Goal: Check status: Check status

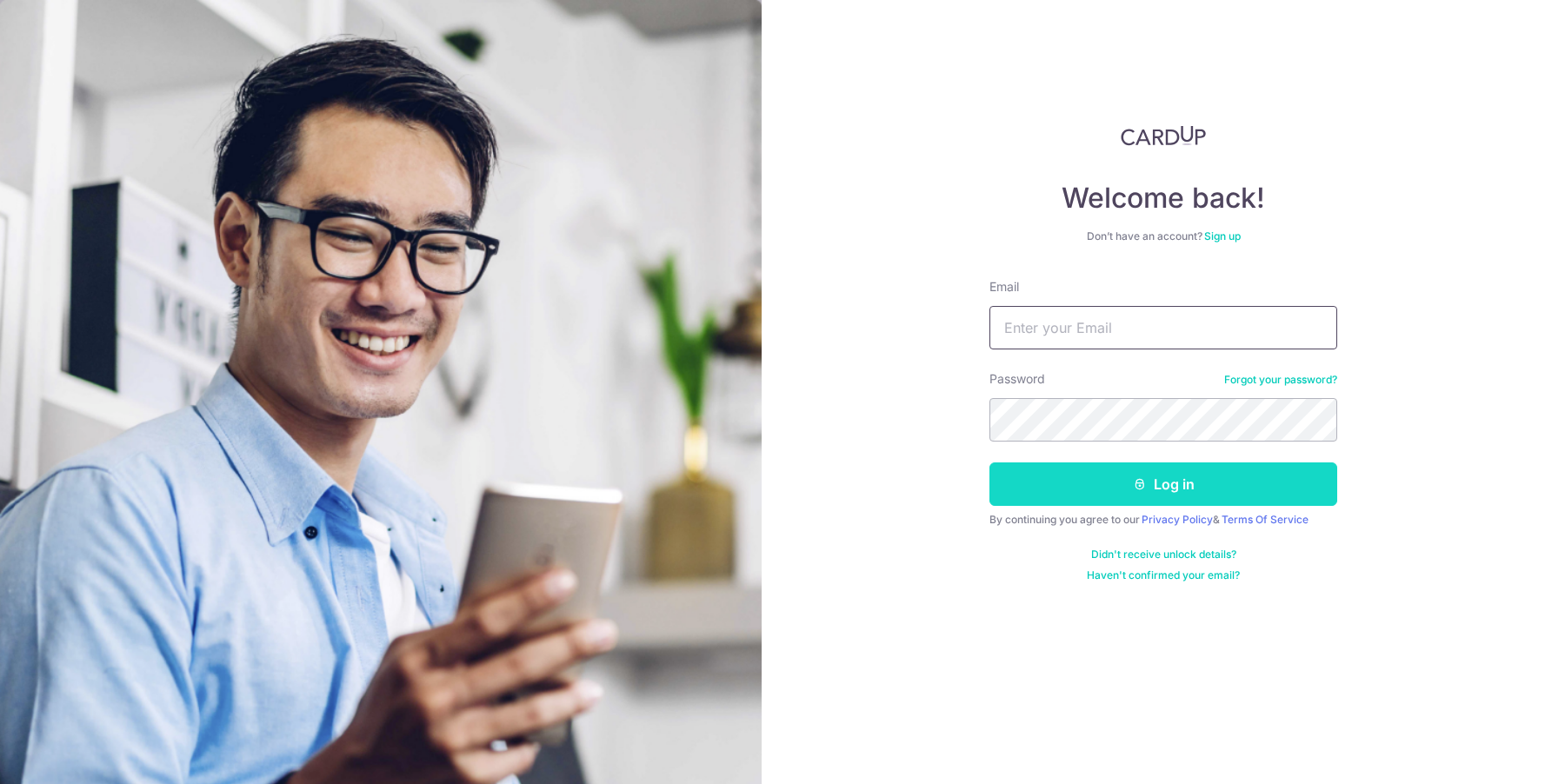
type input "[EMAIL_ADDRESS][DOMAIN_NAME]"
click at [1228, 486] on button "Log in" at bounding box center [1163, 483] width 347 height 44
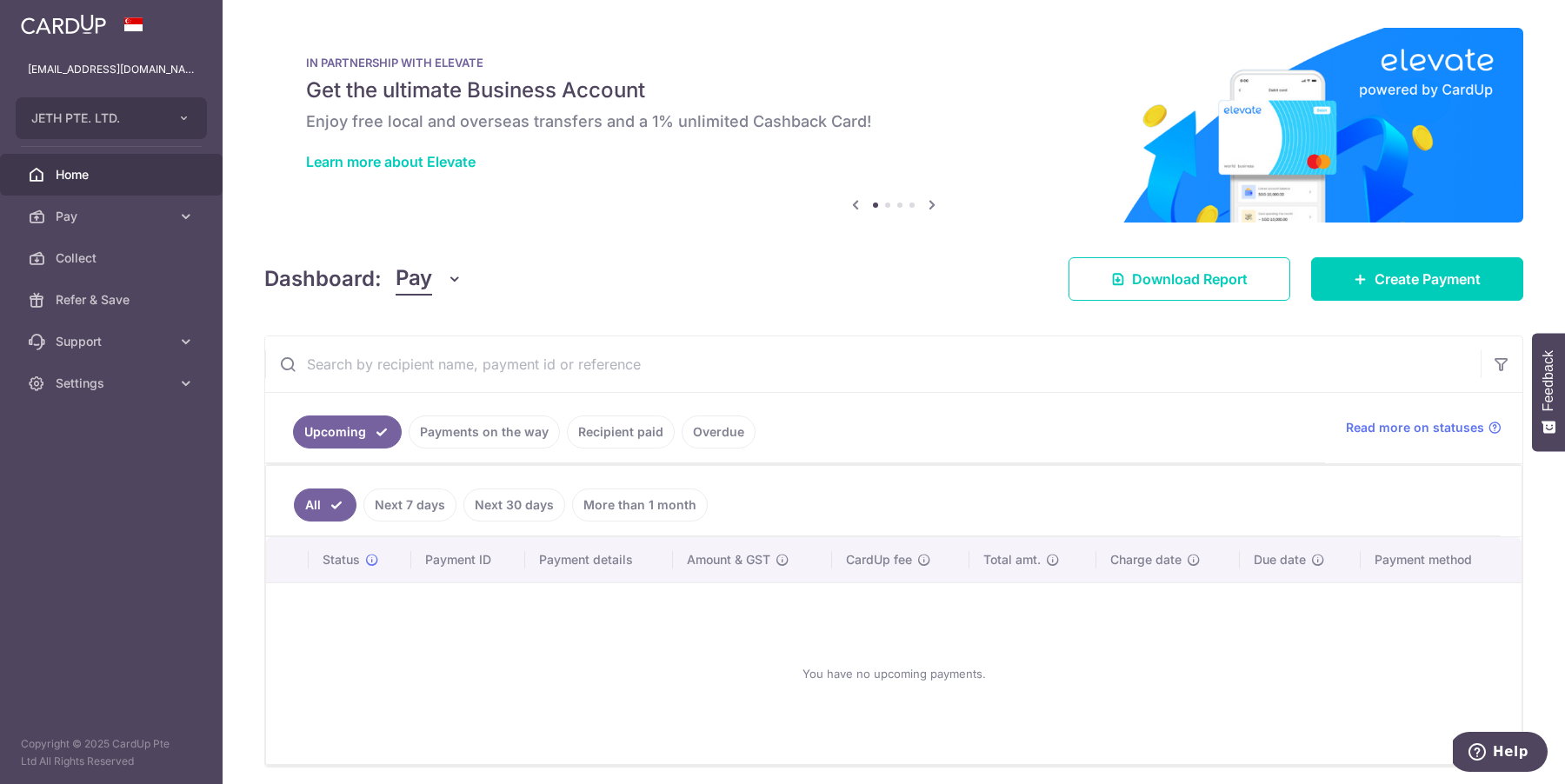
click at [626, 426] on link "Recipient paid" at bounding box center [620, 431] width 108 height 33
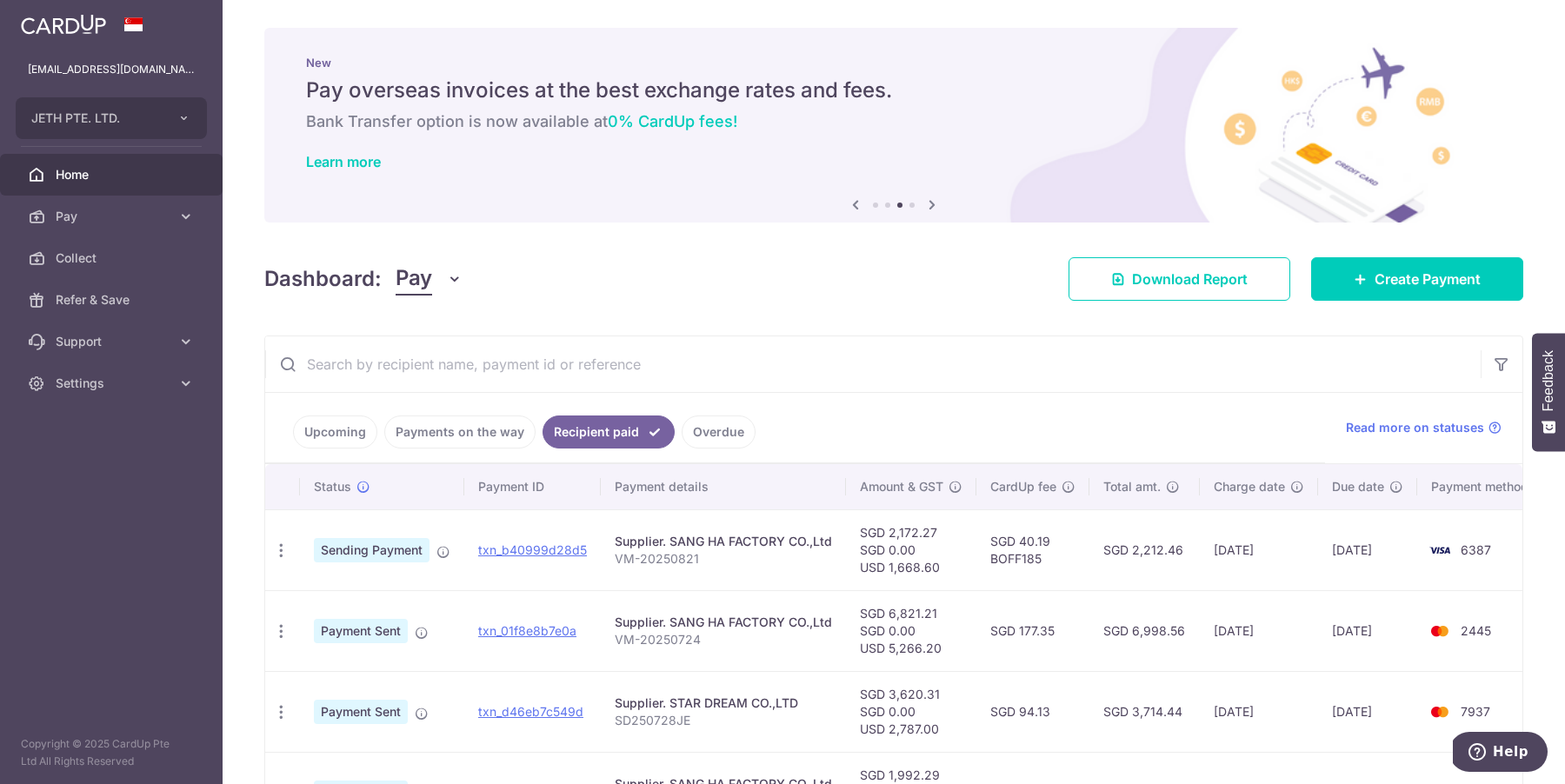
scroll to position [72, 0]
